Goal: Navigation & Orientation: Find specific page/section

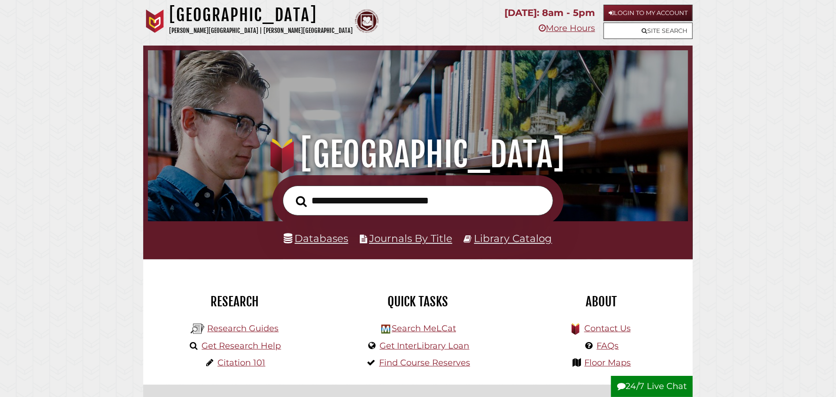
scroll to position [178, 535]
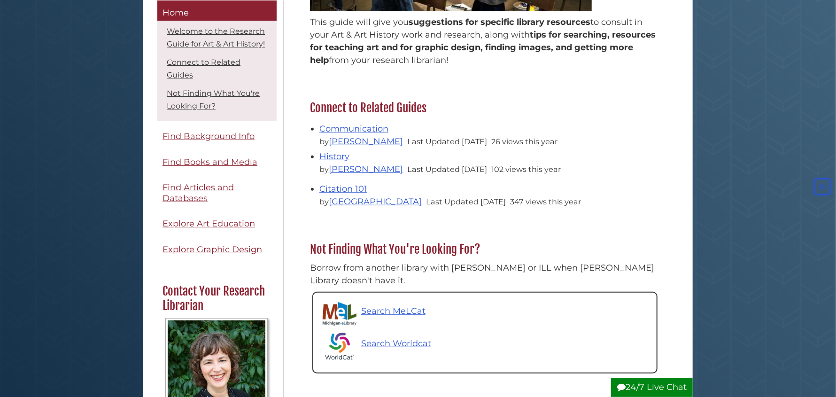
scroll to position [119, 0]
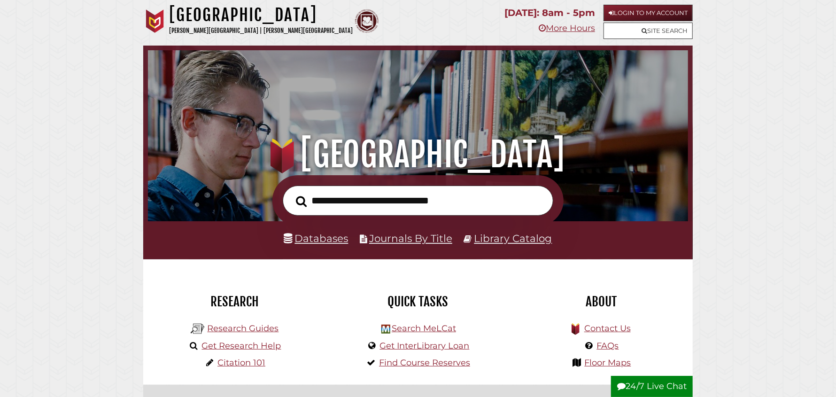
scroll to position [178, 535]
